Goal: Transaction & Acquisition: Obtain resource

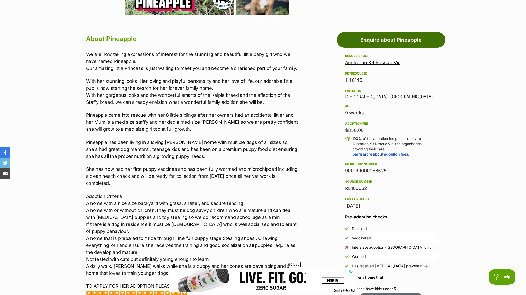
click at [392, 37] on link "Enquire about Pineapple" at bounding box center [391, 40] width 109 height 16
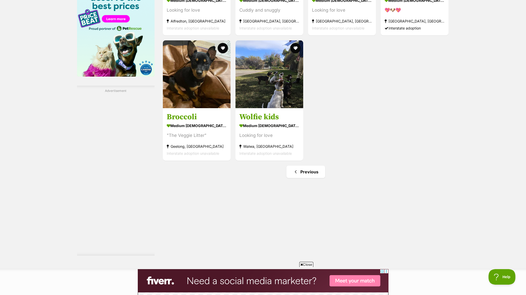
scroll to position [775, 0]
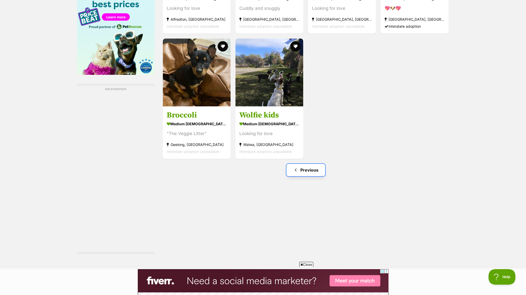
click at [308, 171] on link "Previous" at bounding box center [305, 170] width 39 height 12
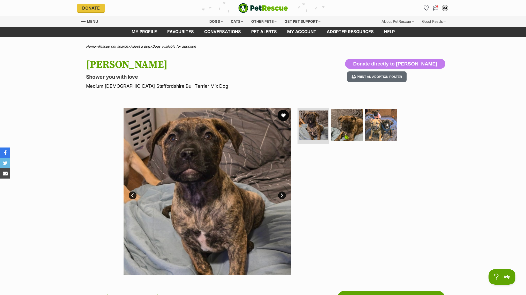
click at [284, 115] on button "favourite" at bounding box center [283, 115] width 11 height 11
click at [139, 30] on link "My profile" at bounding box center [144, 32] width 36 height 10
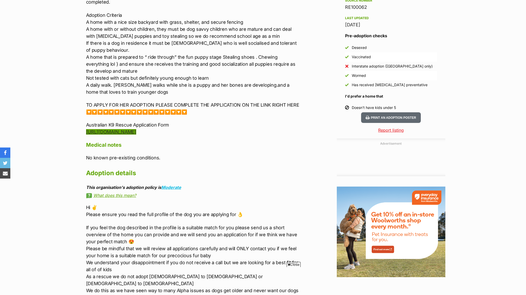
click at [136, 129] on link "https://forms.gle/G7zZgBYkcVc4Zfbh8" at bounding box center [111, 131] width 50 height 5
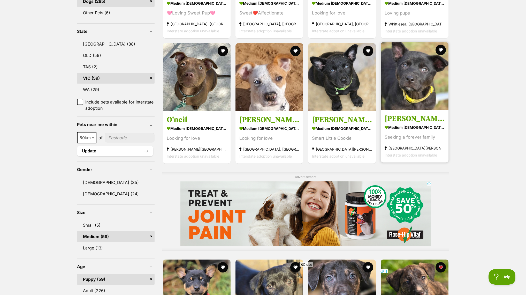
scroll to position [258, 0]
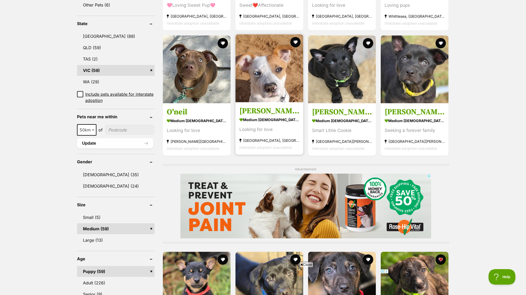
click at [271, 87] on img at bounding box center [269, 68] width 68 height 68
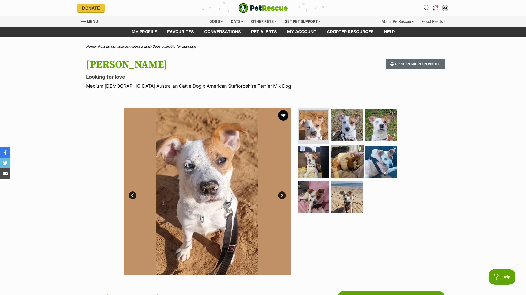
click at [350, 166] on img at bounding box center [346, 161] width 33 height 33
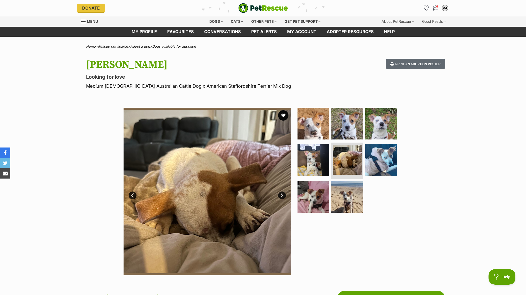
click at [408, 161] on section "Available 5 of 8 images 5 of 8 images 5 of 8 images 5 of 8 images 5 of 8 images…" at bounding box center [263, 187] width 295 height 175
click at [388, 161] on img at bounding box center [380, 159] width 33 height 33
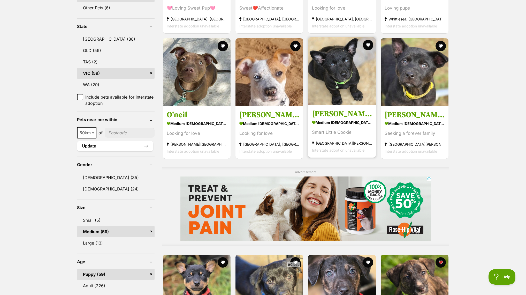
click at [337, 76] on img at bounding box center [342, 71] width 68 height 68
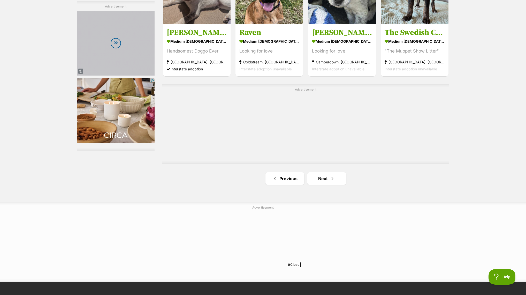
scroll to position [901, 0]
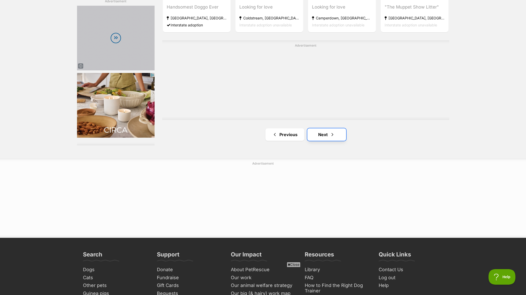
click at [331, 135] on span "Next page" at bounding box center [332, 134] width 5 height 6
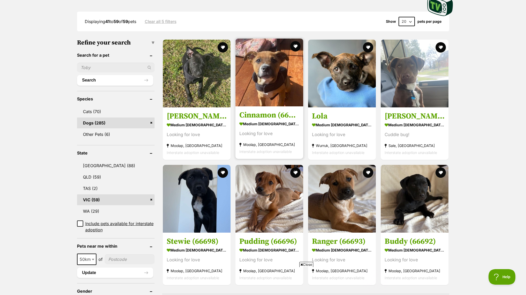
click at [269, 94] on img at bounding box center [269, 72] width 68 height 68
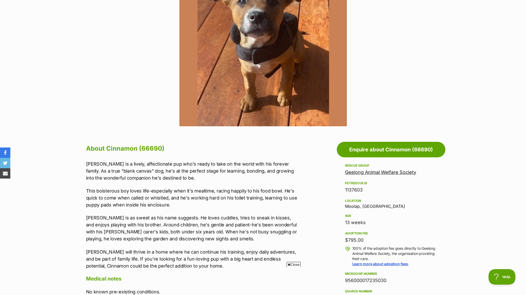
scroll to position [103, 0]
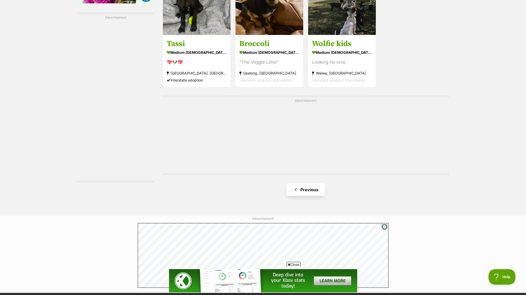
scroll to position [853, 0]
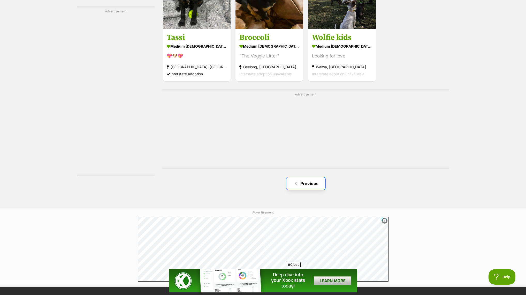
click at [307, 183] on link "Previous" at bounding box center [305, 183] width 39 height 12
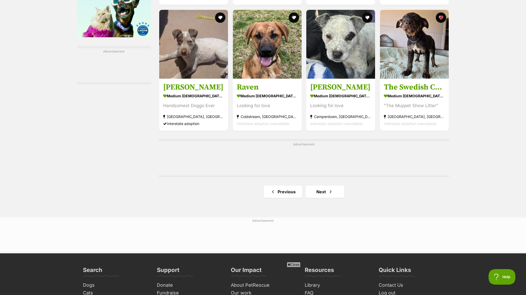
scroll to position [827, 0]
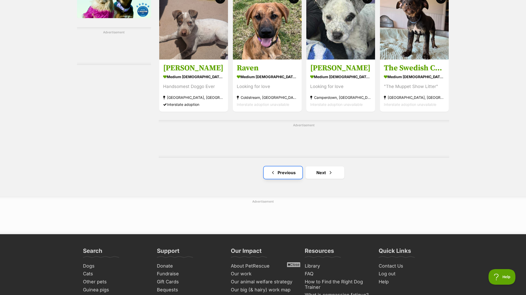
click at [280, 173] on link "Previous" at bounding box center [283, 172] width 39 height 12
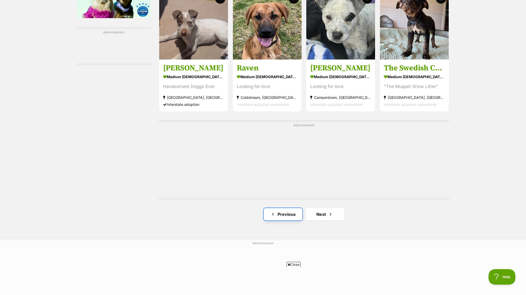
scroll to position [0, 0]
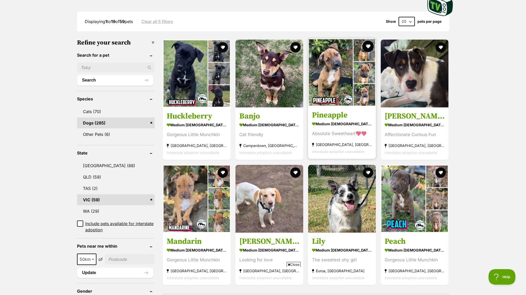
click at [367, 45] on button "favourite" at bounding box center [367, 46] width 11 height 11
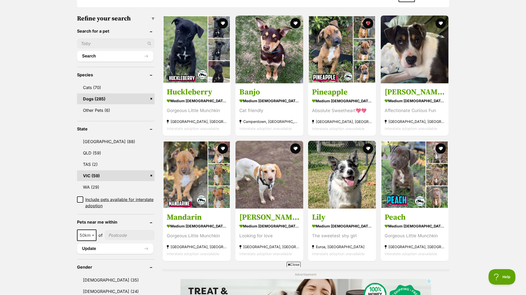
scroll to position [155, 0]
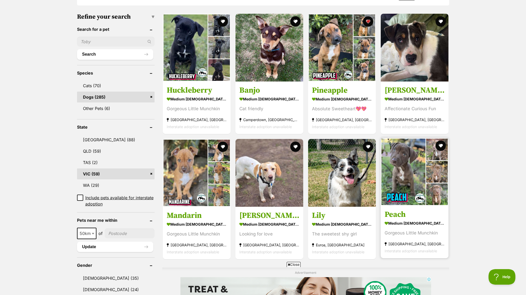
click at [414, 172] on img at bounding box center [415, 172] width 68 height 68
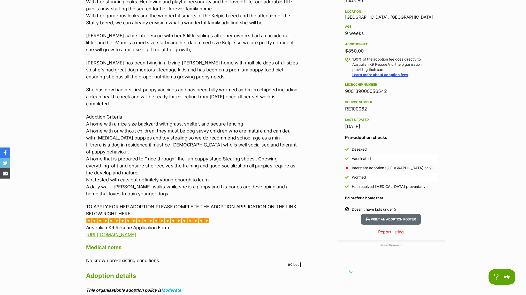
scroll to position [336, 0]
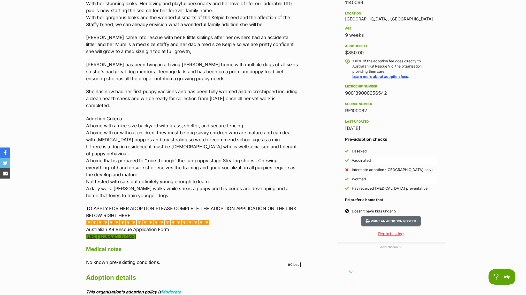
click at [125, 233] on link "https://forms.gle/G7zZgBYkcVc4Zfbh8" at bounding box center [111, 235] width 50 height 5
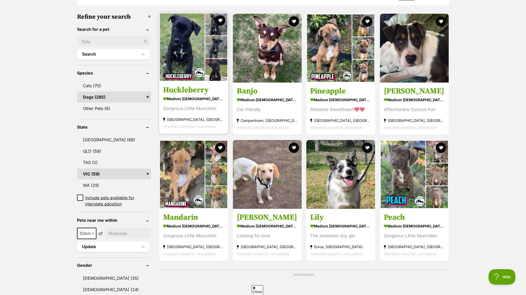
click at [192, 53] on img at bounding box center [193, 47] width 69 height 69
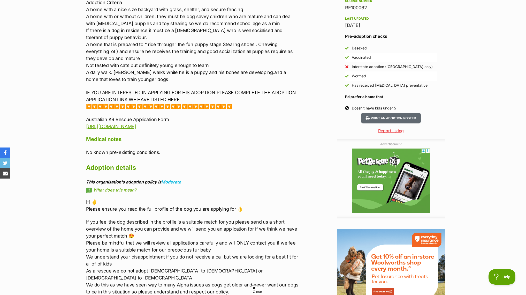
scroll to position [439, 0]
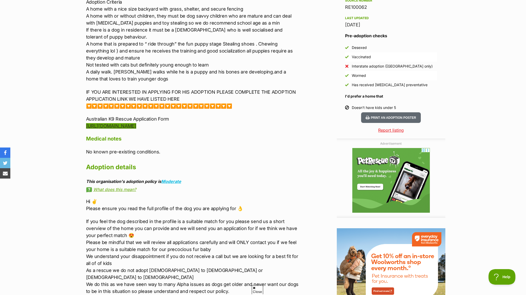
click at [136, 127] on link "https://forms.gle/G7zZgBYkcVc4Zfbh8" at bounding box center [111, 125] width 50 height 5
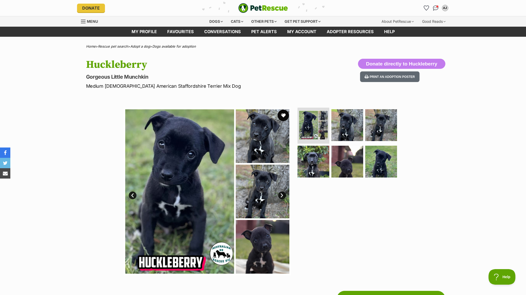
scroll to position [0, 0]
click at [286, 115] on button "favourite" at bounding box center [283, 115] width 11 height 11
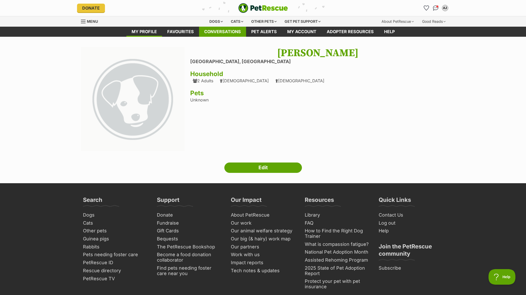
click at [220, 31] on link "Conversations" at bounding box center [222, 32] width 47 height 10
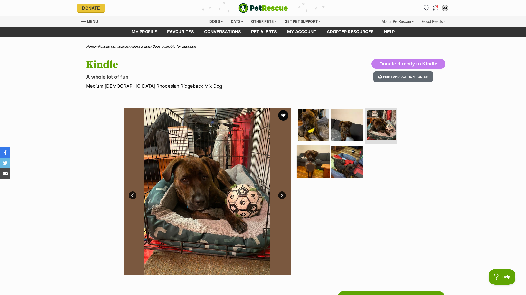
click at [306, 159] on img at bounding box center [313, 161] width 33 height 33
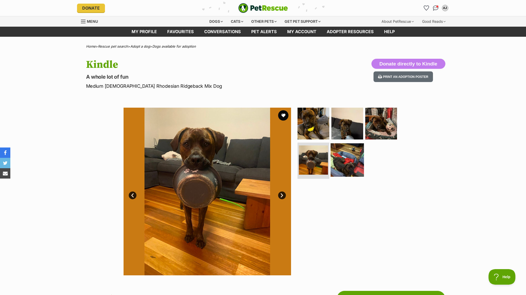
click at [355, 158] on img at bounding box center [346, 159] width 33 height 33
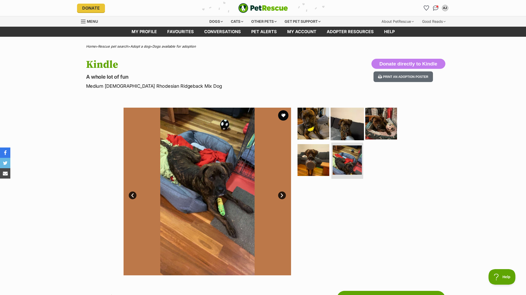
click at [350, 123] on img at bounding box center [346, 122] width 33 height 33
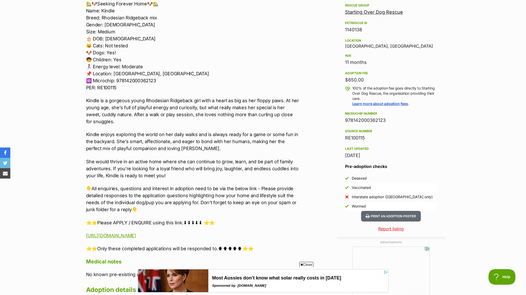
scroll to position [310, 0]
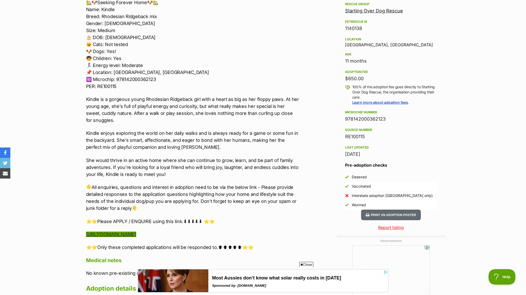
click at [136, 235] on link "[URL][DOMAIN_NAME]" at bounding box center [111, 233] width 50 height 5
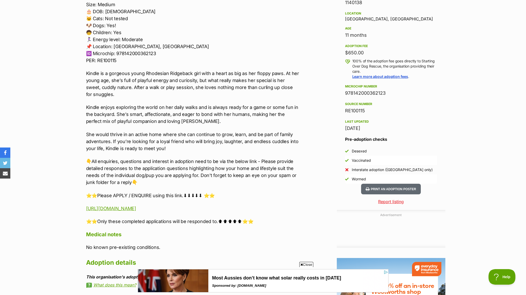
scroll to position [0, 0]
